Goal: Task Accomplishment & Management: Manage account settings

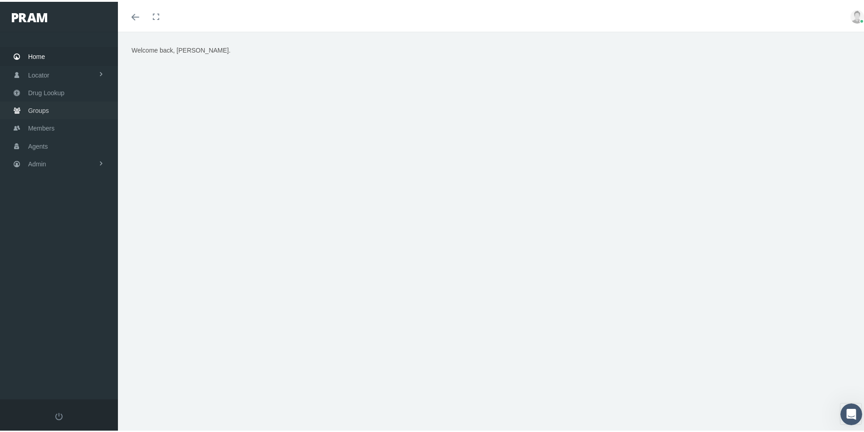
click at [38, 105] on span "Groups" at bounding box center [38, 108] width 21 height 17
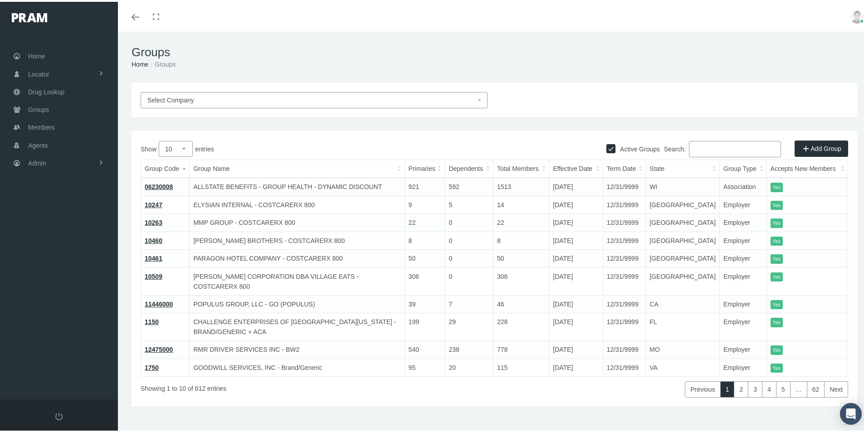
drag, startPoint x: 691, startPoint y: 144, endPoint x: 727, endPoint y: 149, distance: 36.6
click at [696, 146] on input "Search:" at bounding box center [735, 147] width 92 height 16
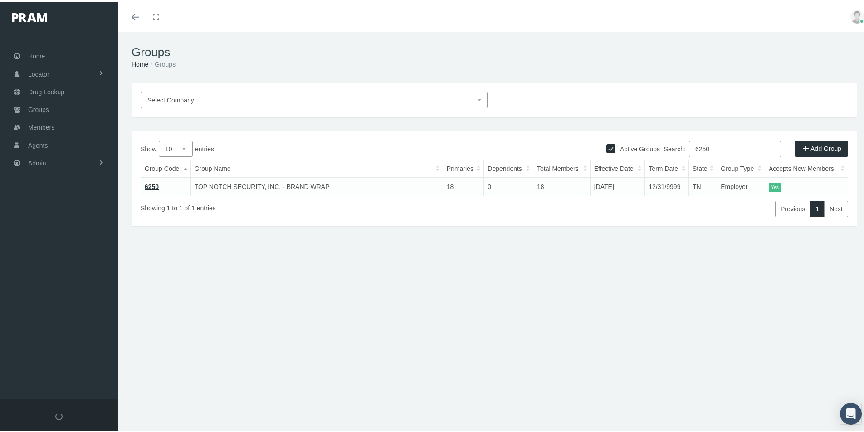
type input "6250"
click at [152, 182] on link "6250" at bounding box center [152, 184] width 14 height 7
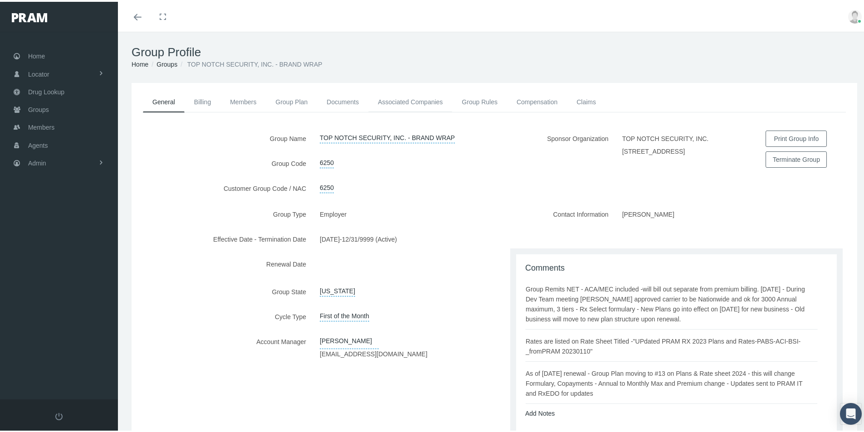
click at [403, 101] on link "Associated Companies" at bounding box center [410, 100] width 84 height 20
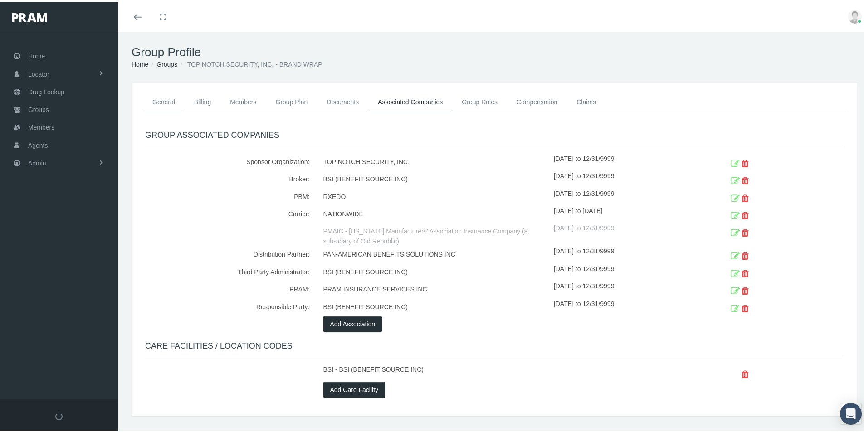
click at [163, 96] on link "General" at bounding box center [164, 100] width 42 height 20
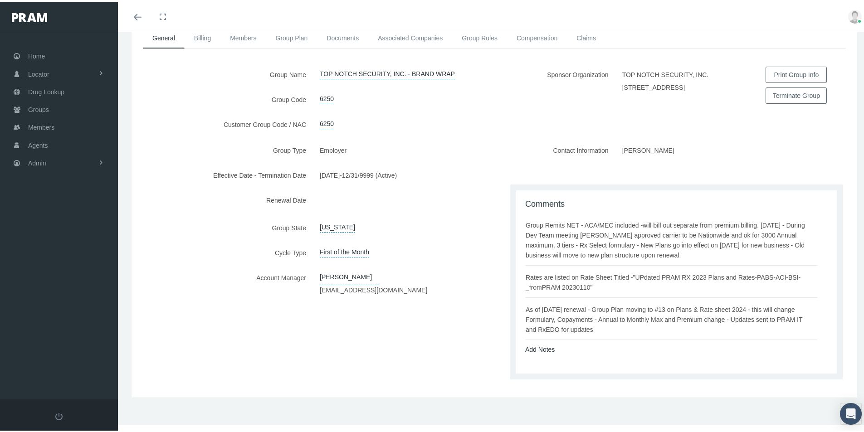
scroll to position [65, 0]
click at [534, 345] on link "Add Notes" at bounding box center [539, 346] width 29 height 7
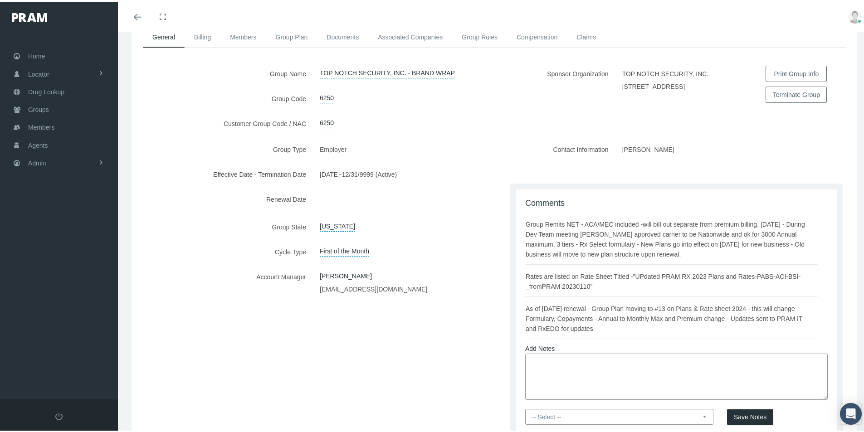
click at [533, 356] on textarea at bounding box center [676, 375] width 303 height 46
click at [708, 362] on textarea "Per Kristy Wilson - BSI email dated 08/25/2025 - group will terma t the group l…" at bounding box center [676, 375] width 303 height 46
drag, startPoint x: 713, startPoint y: 358, endPoint x: 717, endPoint y: 363, distance: 6.1
click at [713, 360] on textarea "Per Kristy Wilson - BSI email dated 08/25/2025 - group will term a t the group …" at bounding box center [676, 375] width 303 height 46
click at [765, 361] on textarea "Per Kristy Wilson - BSI email dated 08/25/2025 - group will term at the group l…" at bounding box center [676, 375] width 303 height 46
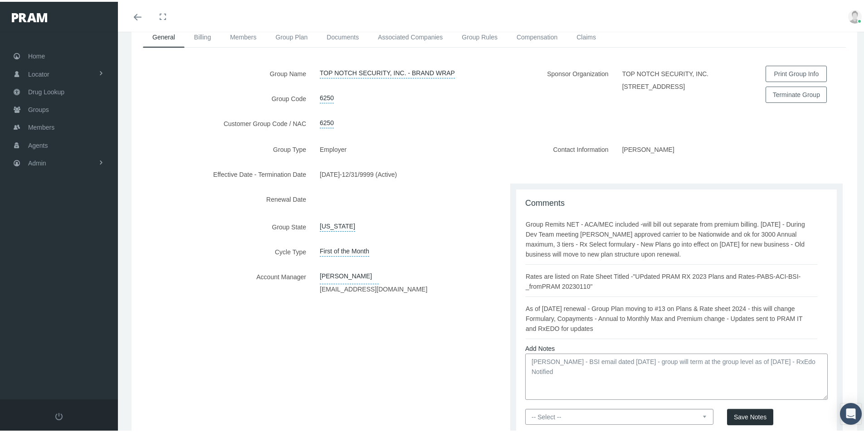
type textarea "Per Kristy Wilson - BSI email dated 08/25/2025 - group will term at the group l…"
click at [697, 414] on select "-- Select -- PRAM Only Everyone" at bounding box center [619, 415] width 188 height 16
select select "0"
click at [525, 407] on select "-- Select -- PRAM Only Everyone" at bounding box center [619, 415] width 188 height 16
click at [745, 414] on span "Save Notes" at bounding box center [750, 415] width 33 height 7
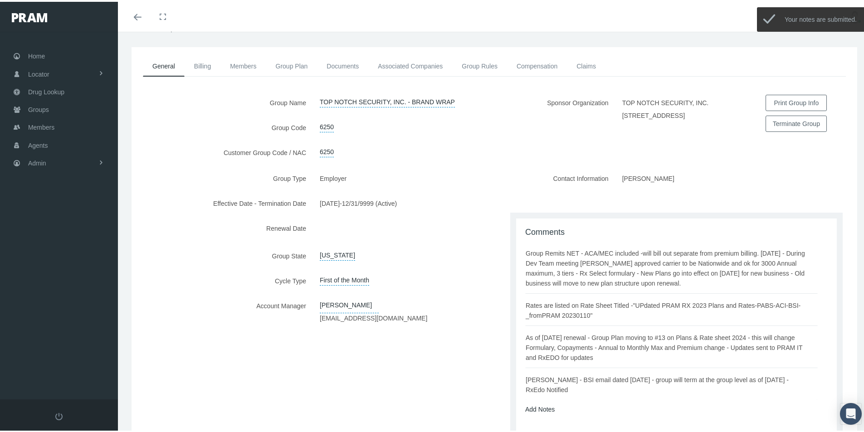
scroll to position [0, 0]
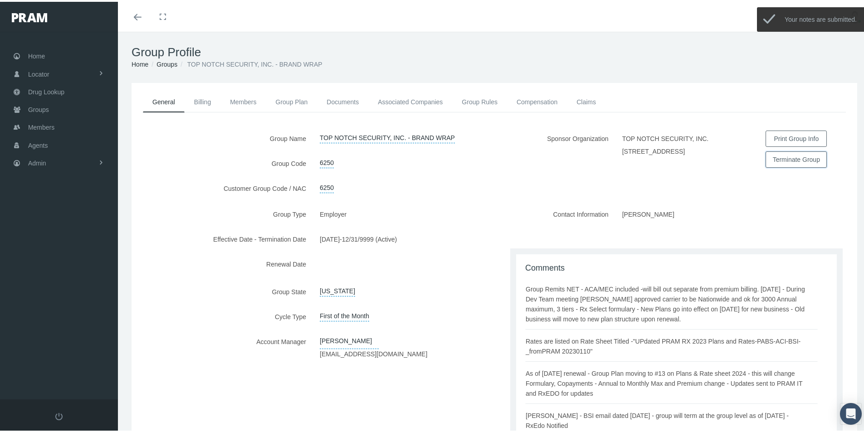
click at [779, 157] on button "Terminate Group" at bounding box center [796, 158] width 61 height 16
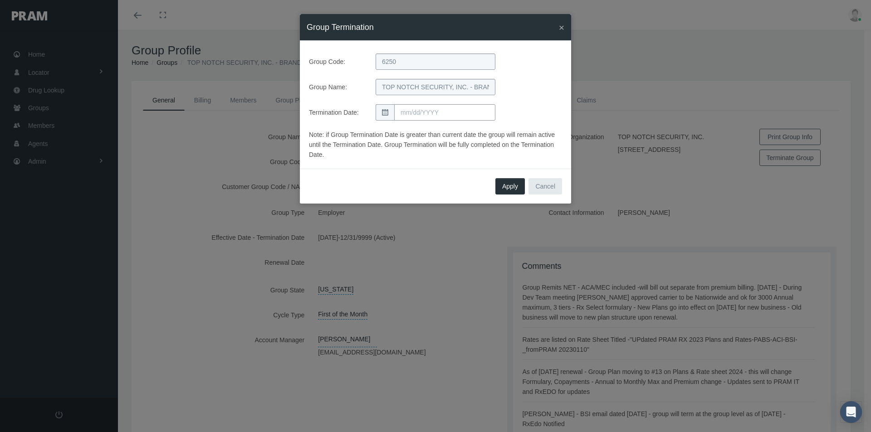
click at [413, 111] on input "text" at bounding box center [444, 112] width 101 height 16
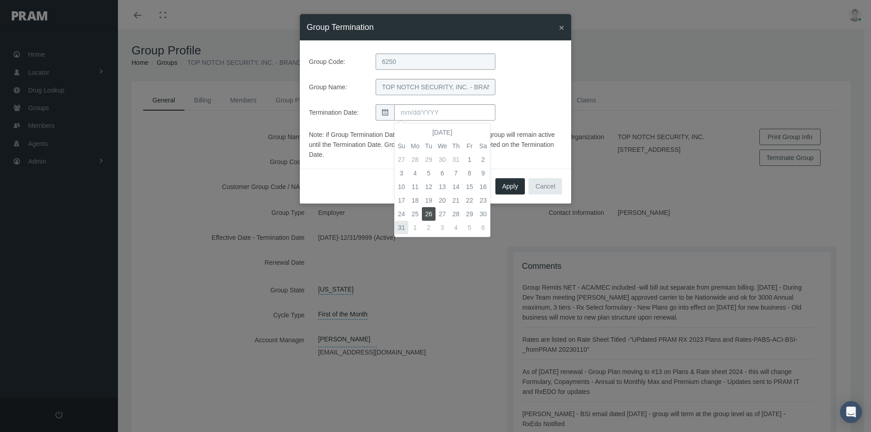
click at [398, 225] on td "31" at bounding box center [402, 228] width 14 height 14
type input "08/31/2025"
click at [526, 95] on div "Group Name: TOP NOTCH SECURITY, INC. - BRAND WRAP" at bounding box center [435, 87] width 267 height 16
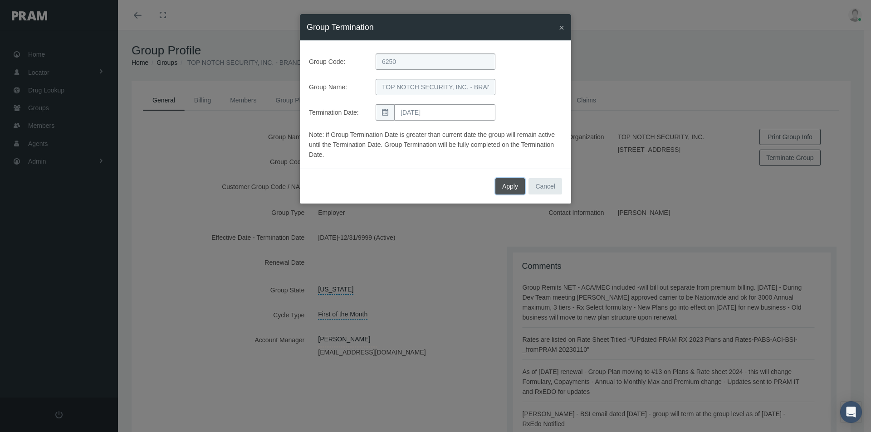
click at [505, 185] on span "Apply" at bounding box center [510, 186] width 16 height 7
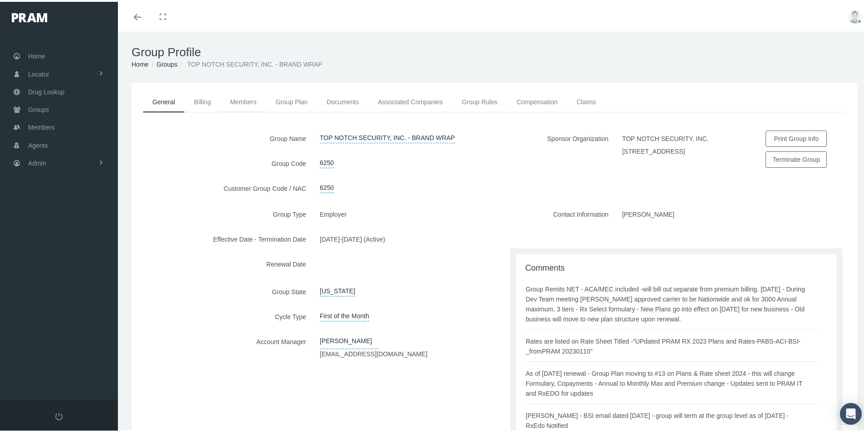
click at [245, 103] on link "Members" at bounding box center [242, 100] width 45 height 20
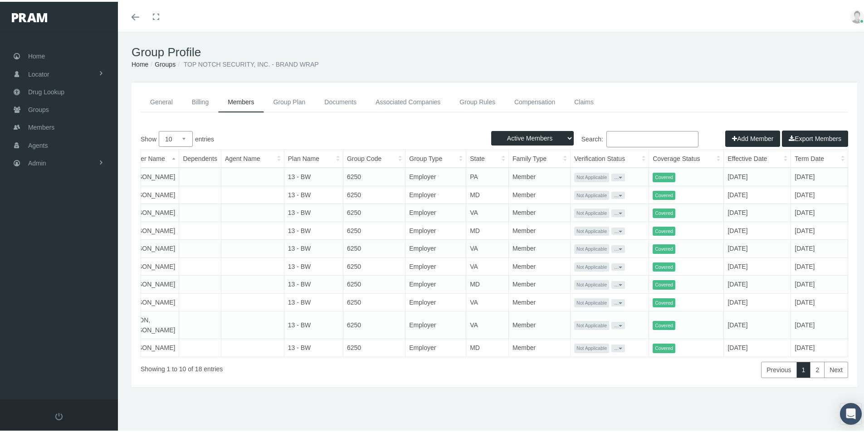
click at [158, 98] on link "General" at bounding box center [162, 100] width 42 height 20
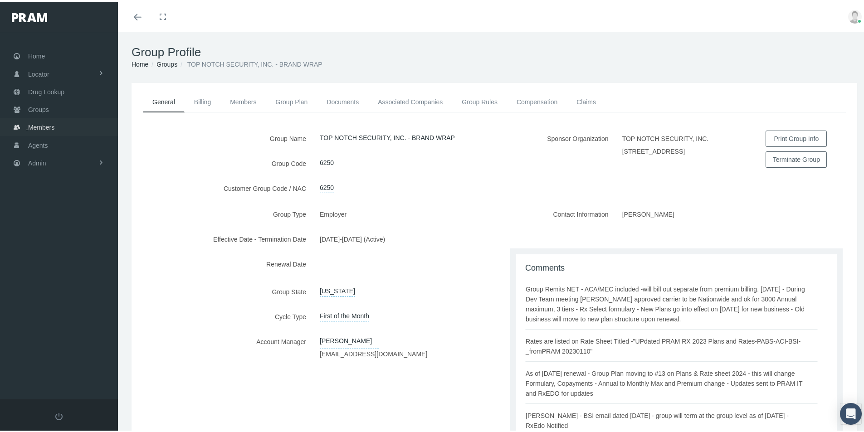
click at [39, 123] on span "Members" at bounding box center [41, 125] width 26 height 17
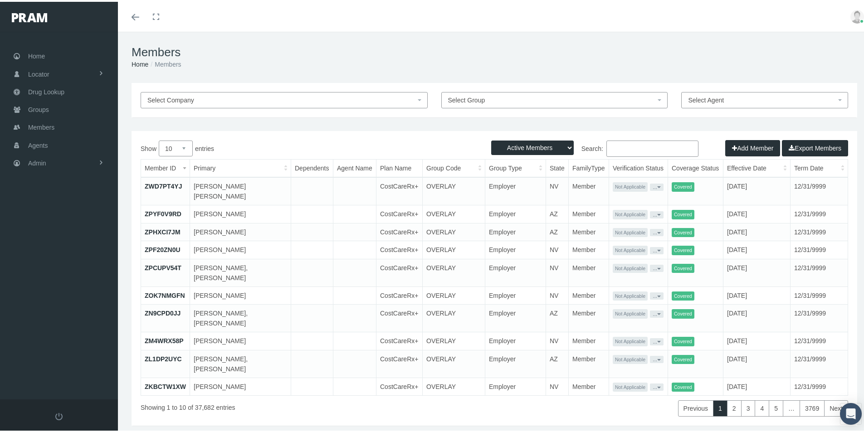
drag, startPoint x: 611, startPoint y: 148, endPoint x: 679, endPoint y: 142, distance: 68.3
click at [611, 148] on input "Search:" at bounding box center [652, 147] width 92 height 16
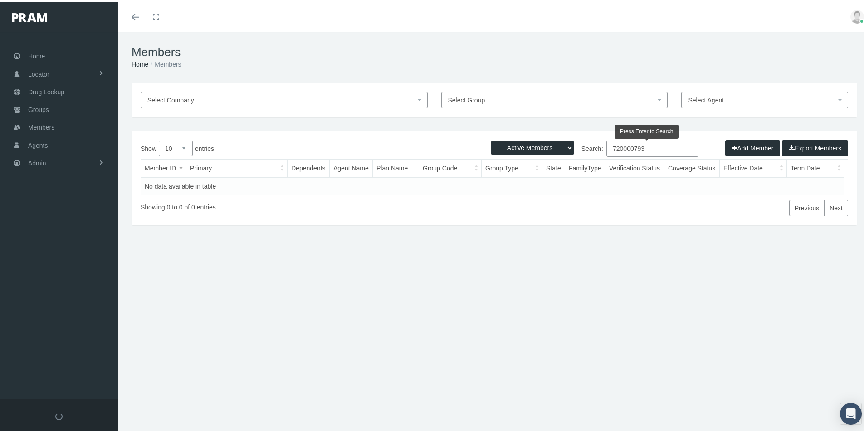
type input "720000793"
click at [562, 142] on select "Active Members Terminated Members Active & Terminated" at bounding box center [532, 146] width 83 height 15
select select "3"
click at [491, 139] on select "Active Members Terminated Members Active & Terminated" at bounding box center [532, 146] width 83 height 15
drag, startPoint x: 646, startPoint y: 146, endPoint x: 539, endPoint y: 173, distance: 110.3
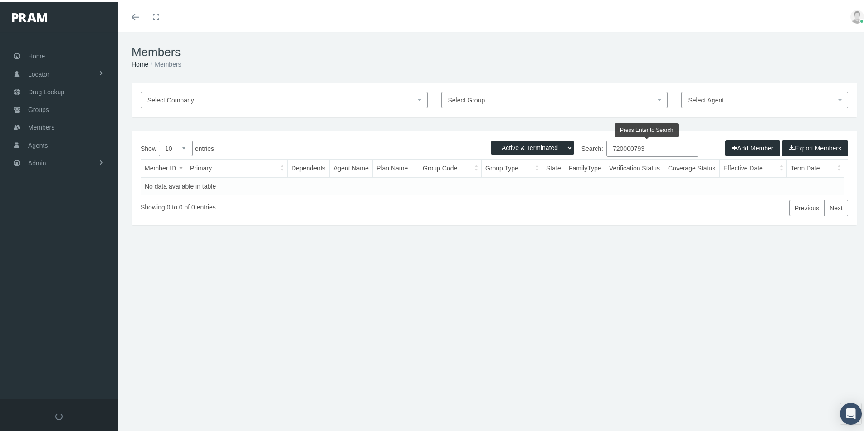
click at [541, 170] on div "Show 10 25 50 100 entries Search: 720000793 Member ID Primary Dependents Agent …" at bounding box center [495, 177] width 708 height 76
type input "Joan Davis"
click at [156, 184] on link "7200000793" at bounding box center [162, 184] width 35 height 7
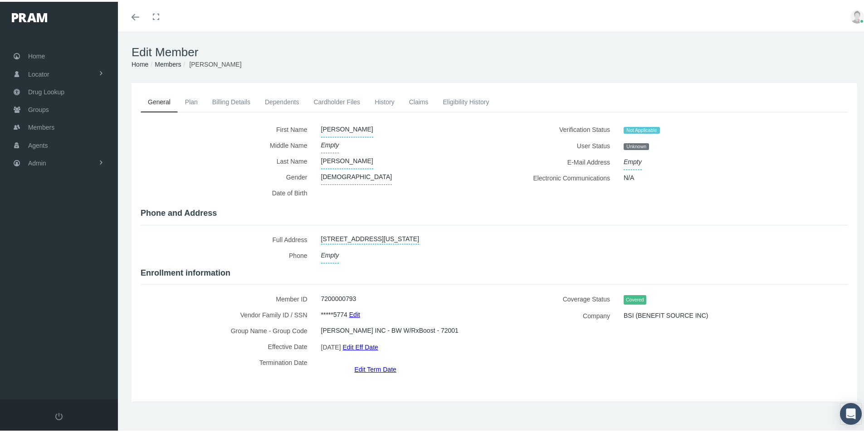
click at [329, 96] on link "Cardholder Files" at bounding box center [336, 100] width 61 height 20
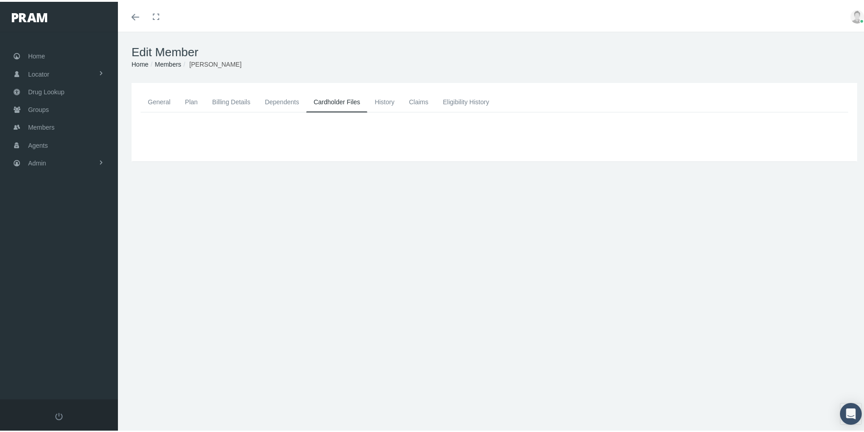
drag, startPoint x: 159, startPoint y: 98, endPoint x: 194, endPoint y: 197, distance: 105.3
click at [159, 98] on link "General" at bounding box center [159, 100] width 37 height 20
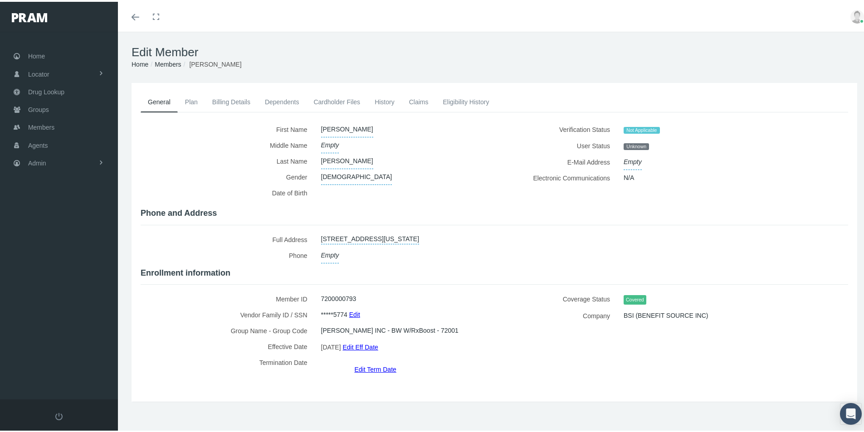
drag, startPoint x: 328, startPoint y: 103, endPoint x: 331, endPoint y: 108, distance: 6.3
click at [328, 102] on link "Cardholder Files" at bounding box center [336, 100] width 61 height 20
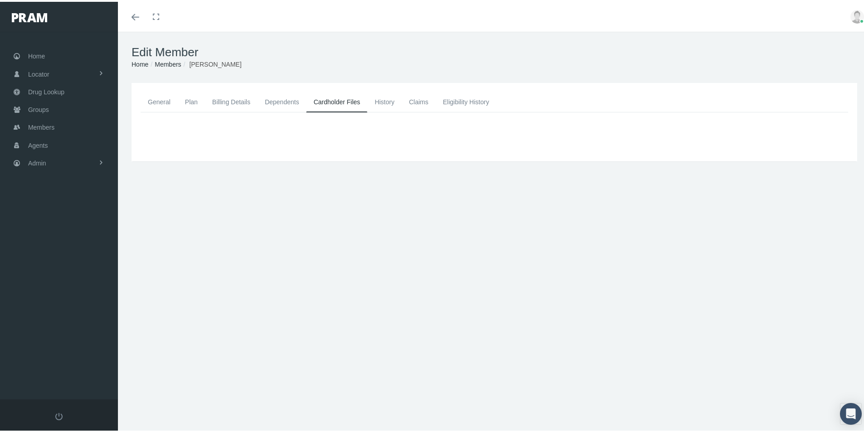
click at [157, 98] on link "General" at bounding box center [159, 100] width 37 height 20
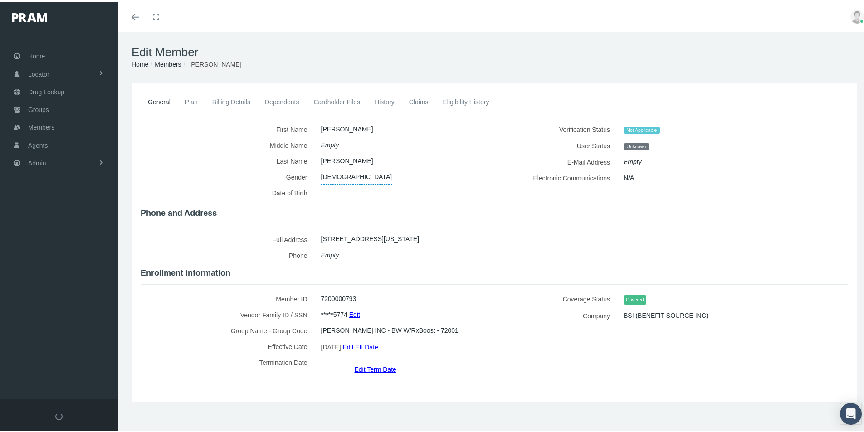
click at [354, 381] on div "General Plan Billing Details Dependents Cardholder Files" at bounding box center [494, 240] width 730 height 301
click at [38, 164] on span "Admin" at bounding box center [37, 161] width 18 height 17
click at [56, 345] on span "File Processing" at bounding box center [59, 347] width 44 height 15
click at [72, 381] on span "Error Managment" at bounding box center [59, 381] width 49 height 15
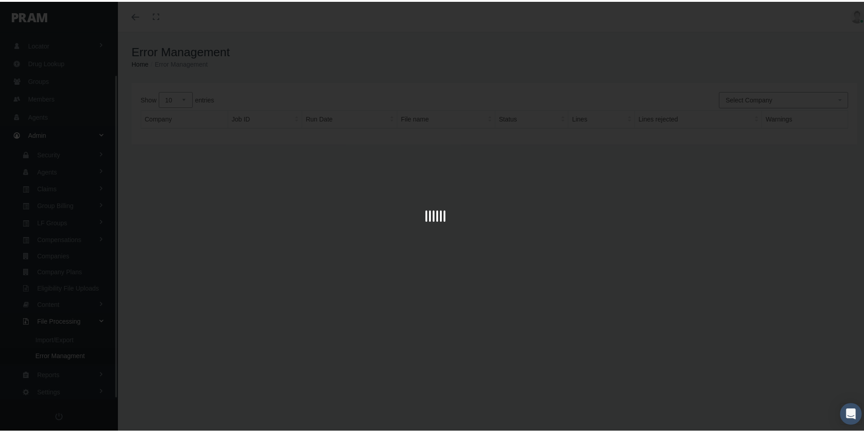
scroll to position [49, 0]
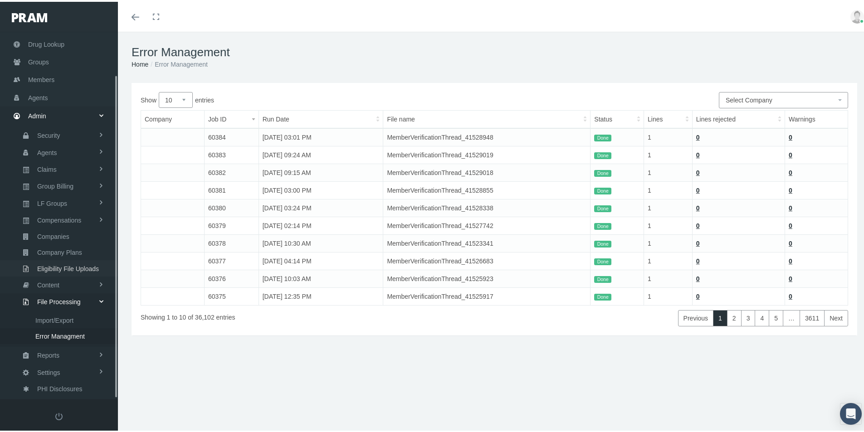
click at [60, 266] on span "Eligibility File Uploads" at bounding box center [68, 266] width 62 height 15
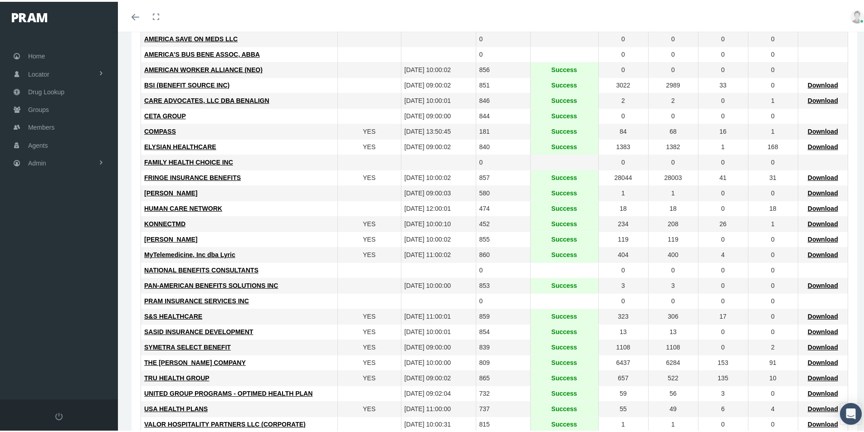
scroll to position [181, 0]
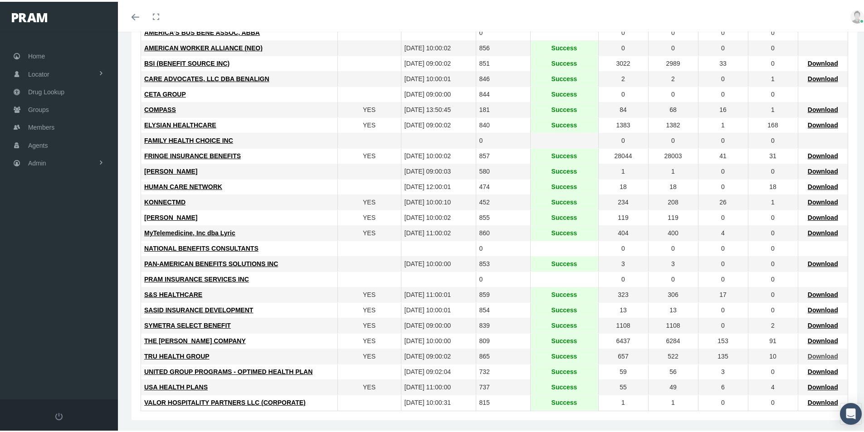
click at [816, 354] on span "Download" at bounding box center [823, 354] width 30 height 7
click at [317, 399] on div "VALOR HOSPITALITY PARTNERS LLC (CORPORATE)" at bounding box center [239, 401] width 190 height 9
drag, startPoint x: 44, startPoint y: 127, endPoint x: 137, endPoint y: 147, distance: 94.9
click at [44, 127] on span "Members" at bounding box center [41, 125] width 26 height 17
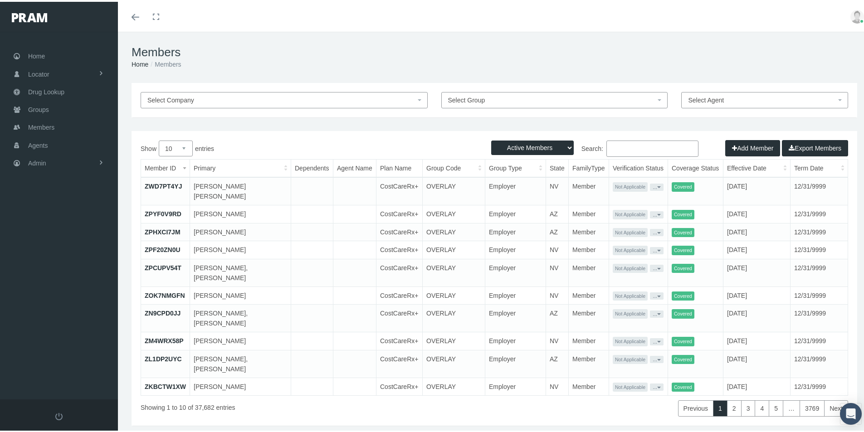
paste input "681522780"
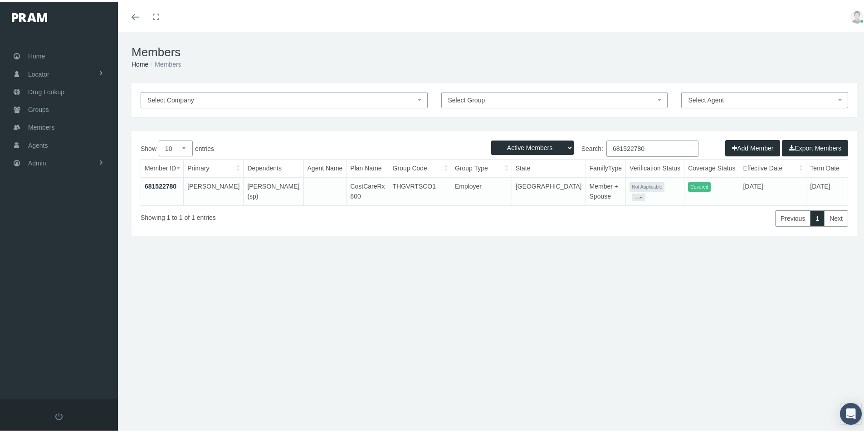
type input "681522780"
drag, startPoint x: 645, startPoint y: 145, endPoint x: 684, endPoint y: 183, distance: 54.2
click at [548, 168] on div "Show 10 25 50 100 entries Search: 681522780 Member ID Primary Dependents Agent …" at bounding box center [495, 182] width 708 height 86
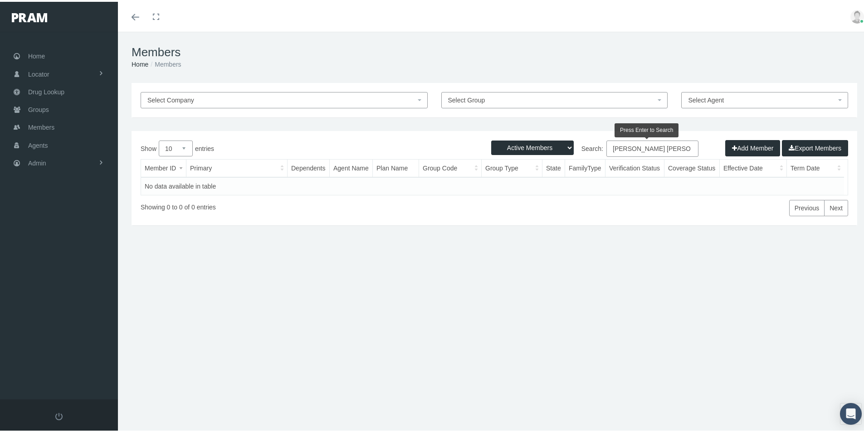
type input "[PERSON_NAME] [PERSON_NAME]"
click at [560, 143] on select "Active Members Terminated Members Active & Terminated" at bounding box center [532, 146] width 83 height 15
select select "3"
click at [491, 139] on select "Active Members Terminated Members Active & Terminated" at bounding box center [532, 146] width 83 height 15
drag, startPoint x: 645, startPoint y: 145, endPoint x: 552, endPoint y: 166, distance: 96.1
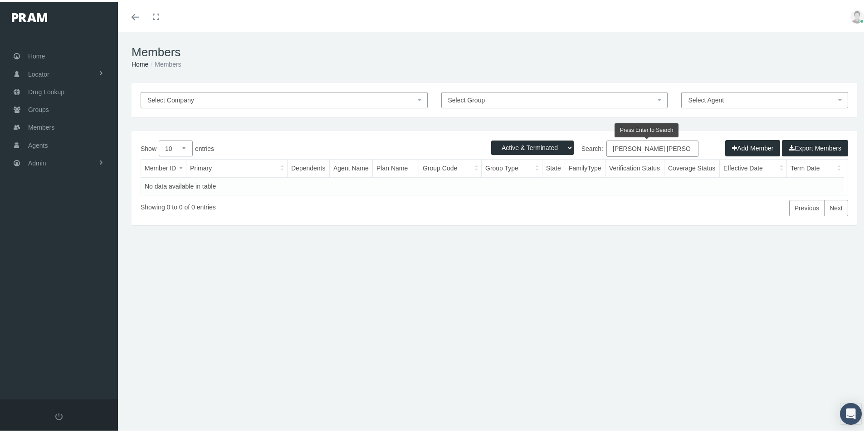
click at [552, 164] on div "Show 10 25 50 100 entries Search: [PERSON_NAME][GEOGRAPHIC_DATA][PERSON_NAME] M…" at bounding box center [495, 177] width 708 height 76
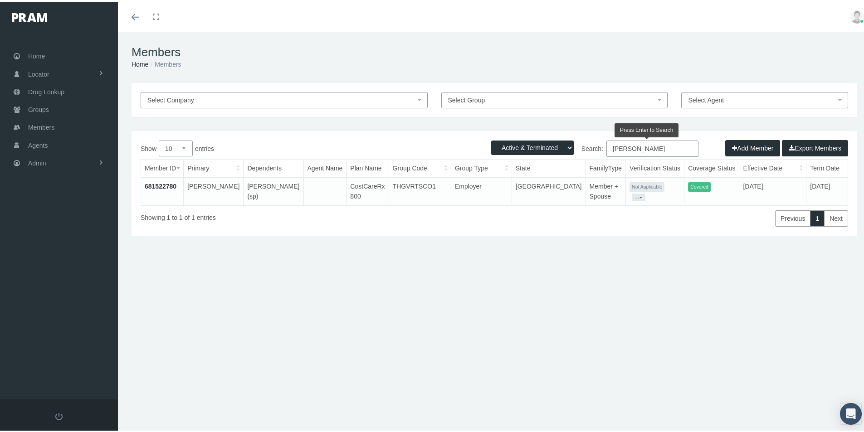
type input "[PERSON_NAME]"
click at [562, 141] on select "Active Members Terminated Members Active & Terminated" at bounding box center [532, 146] width 83 height 15
click at [531, 256] on div "Select Company Select Group Select Agent Loading... Active Members Terminated M…" at bounding box center [494, 194] width 753 height 227
